Goal: Task Accomplishment & Management: Manage account settings

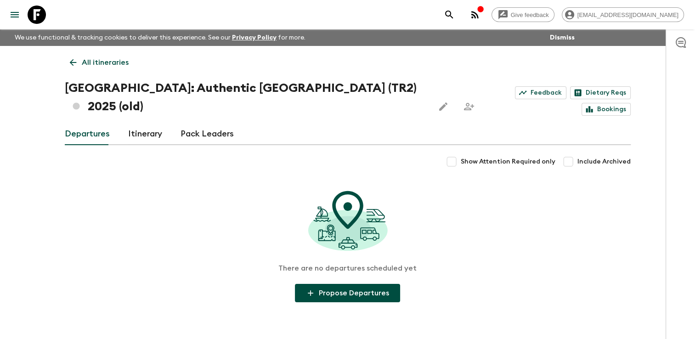
click at [79, 62] on link "All itineraries" at bounding box center [99, 62] width 69 height 18
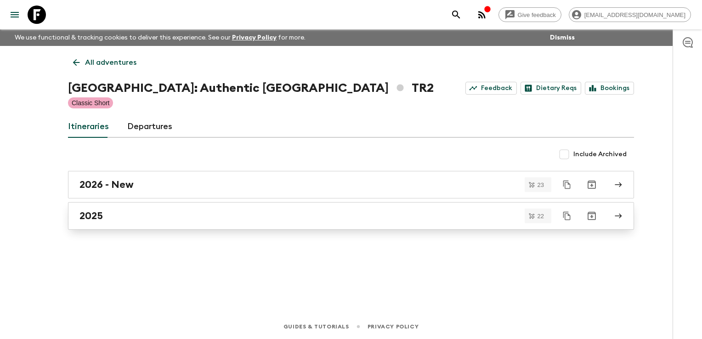
click at [115, 218] on div "2025" at bounding box center [341, 216] width 525 height 12
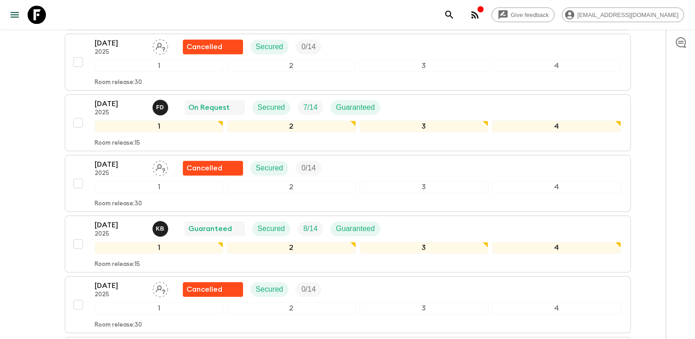
scroll to position [964, 0]
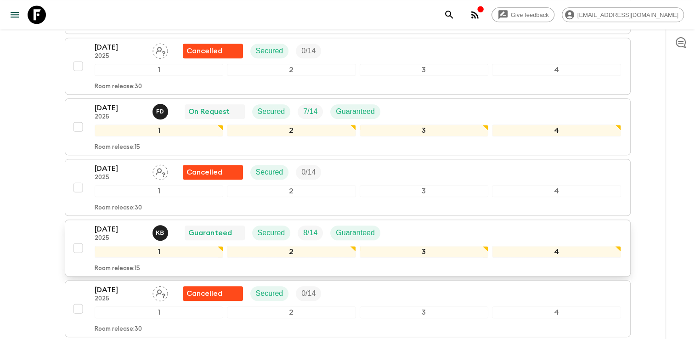
click at [421, 224] on div "[DATE] 2025 K B Guaranteed Secured 8 / 14 Guaranteed" at bounding box center [358, 233] width 526 height 18
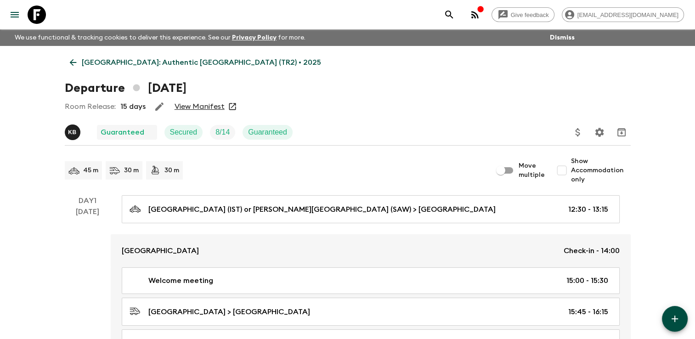
click at [201, 108] on link "View Manifest" at bounding box center [199, 106] width 50 height 9
